Goal: Task Accomplishment & Management: Manage account settings

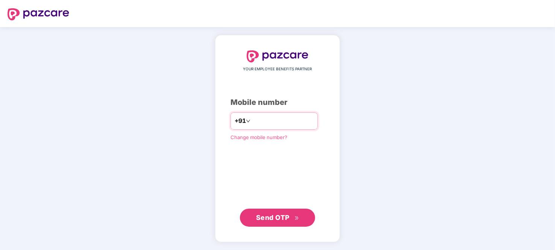
click at [261, 121] on input "number" at bounding box center [283, 121] width 62 height 12
type input "**********"
click at [289, 215] on span "Send OTP" at bounding box center [277, 217] width 43 height 11
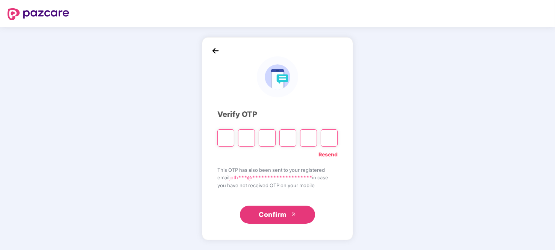
type input "*"
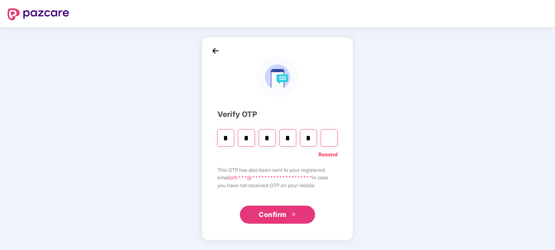
type input "*"
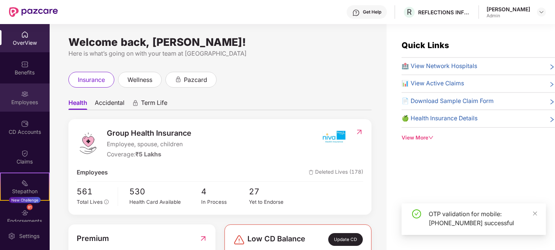
click at [21, 96] on img at bounding box center [25, 94] width 8 height 8
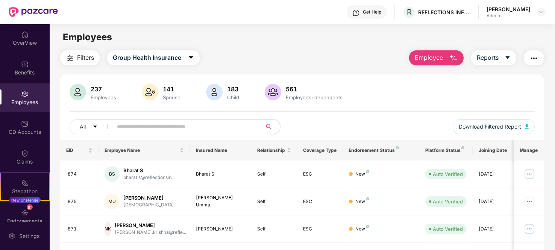
click at [148, 121] on input "text" at bounding box center [184, 126] width 135 height 11
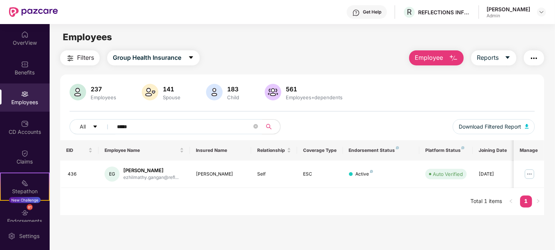
type input "*****"
click at [529, 174] on img at bounding box center [529, 174] width 12 height 12
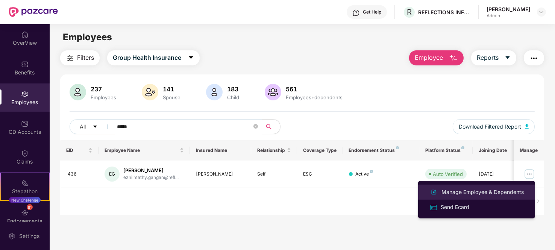
click at [463, 195] on div "Manage Employee & Dependents" at bounding box center [482, 192] width 85 height 8
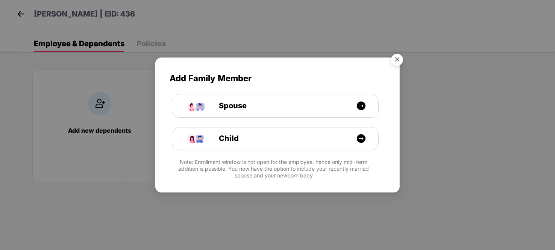
click at [399, 60] on img "Close" at bounding box center [397, 60] width 21 height 21
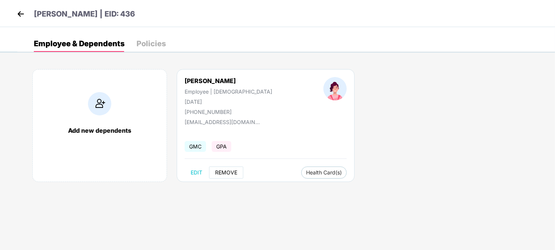
click at [237, 174] on span "REMOVE" at bounding box center [226, 173] width 22 height 6
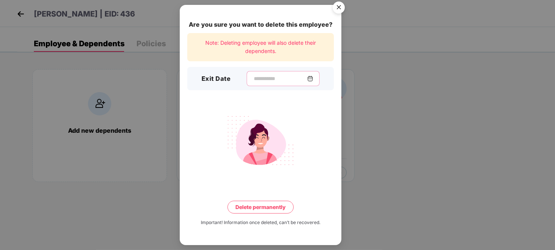
click at [259, 78] on input at bounding box center [280, 79] width 54 height 8
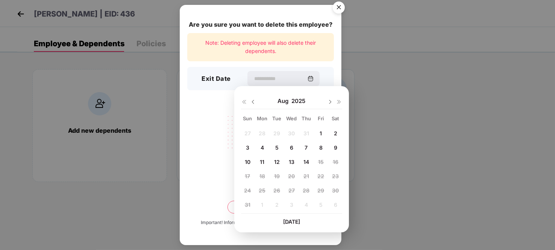
click at [307, 162] on span "14" at bounding box center [306, 162] width 6 height 6
type input "**********"
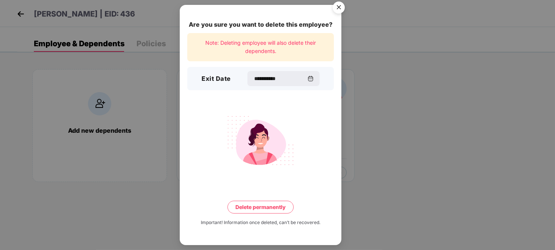
click at [255, 209] on button "Delete permanently" at bounding box center [261, 207] width 66 height 13
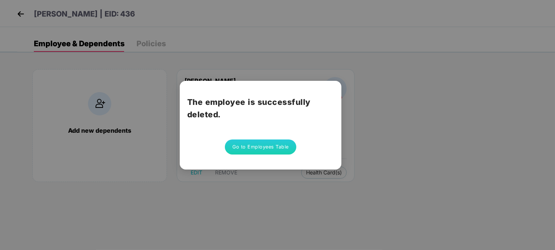
click at [259, 147] on button "Go to Employees Table" at bounding box center [260, 147] width 71 height 15
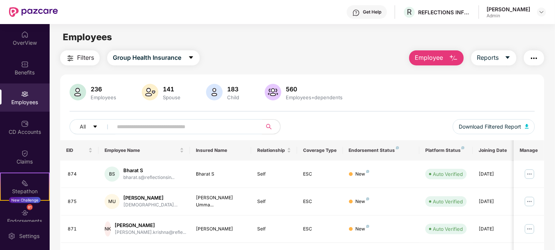
click at [138, 131] on input "text" at bounding box center [184, 126] width 135 height 11
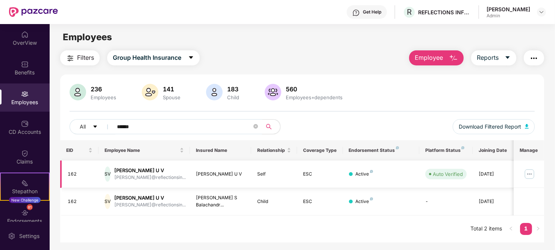
type input "******"
click at [530, 174] on img at bounding box center [529, 174] width 12 height 12
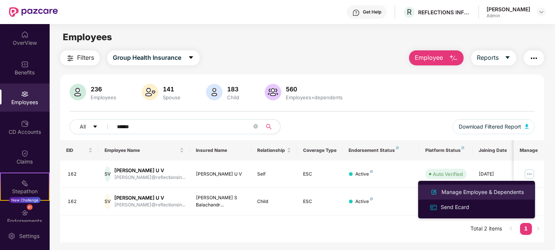
click at [457, 194] on div "Manage Employee & Dependents" at bounding box center [482, 192] width 85 height 8
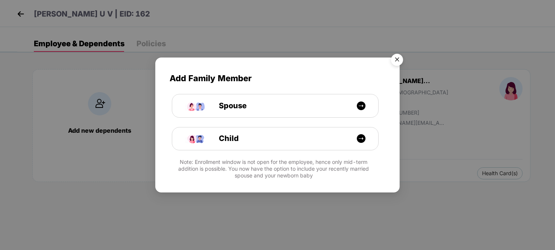
click at [403, 55] on img "Close" at bounding box center [397, 60] width 21 height 21
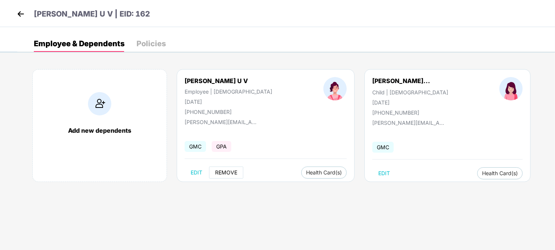
click at [216, 172] on span "REMOVE" at bounding box center [226, 173] width 22 height 6
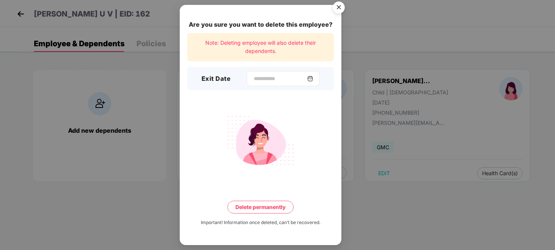
click at [267, 74] on div at bounding box center [283, 78] width 73 height 15
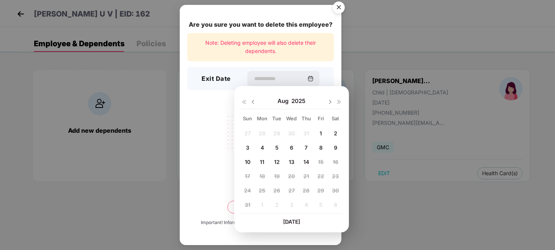
click at [304, 160] on span "14" at bounding box center [306, 162] width 6 height 6
type input "**********"
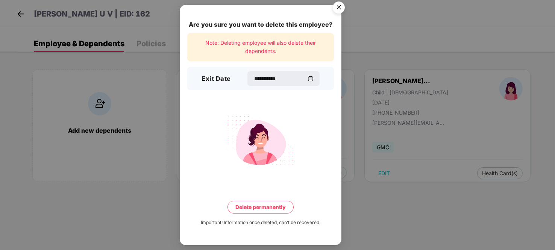
click at [259, 211] on button "Delete permanently" at bounding box center [261, 207] width 66 height 13
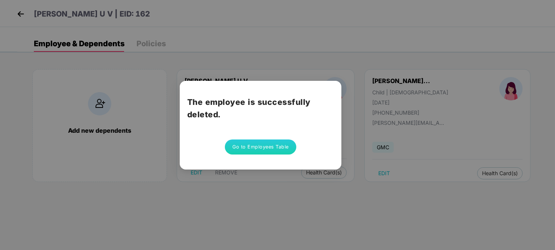
click at [251, 148] on button "Go to Employees Table" at bounding box center [260, 147] width 71 height 15
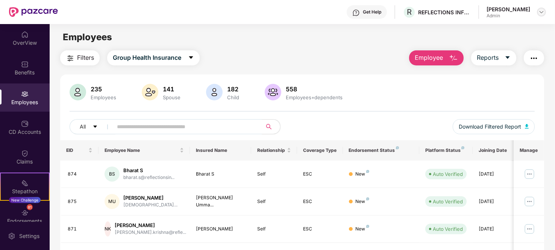
click at [542, 13] on img at bounding box center [542, 12] width 6 height 6
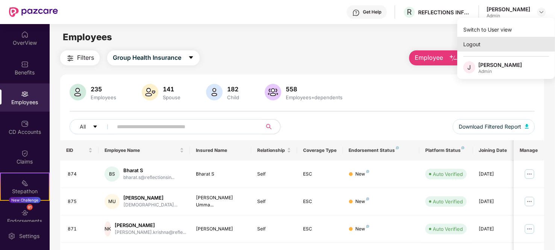
click at [480, 48] on div "Logout" at bounding box center [506, 44] width 98 height 15
